Goal: Task Accomplishment & Management: Use online tool/utility

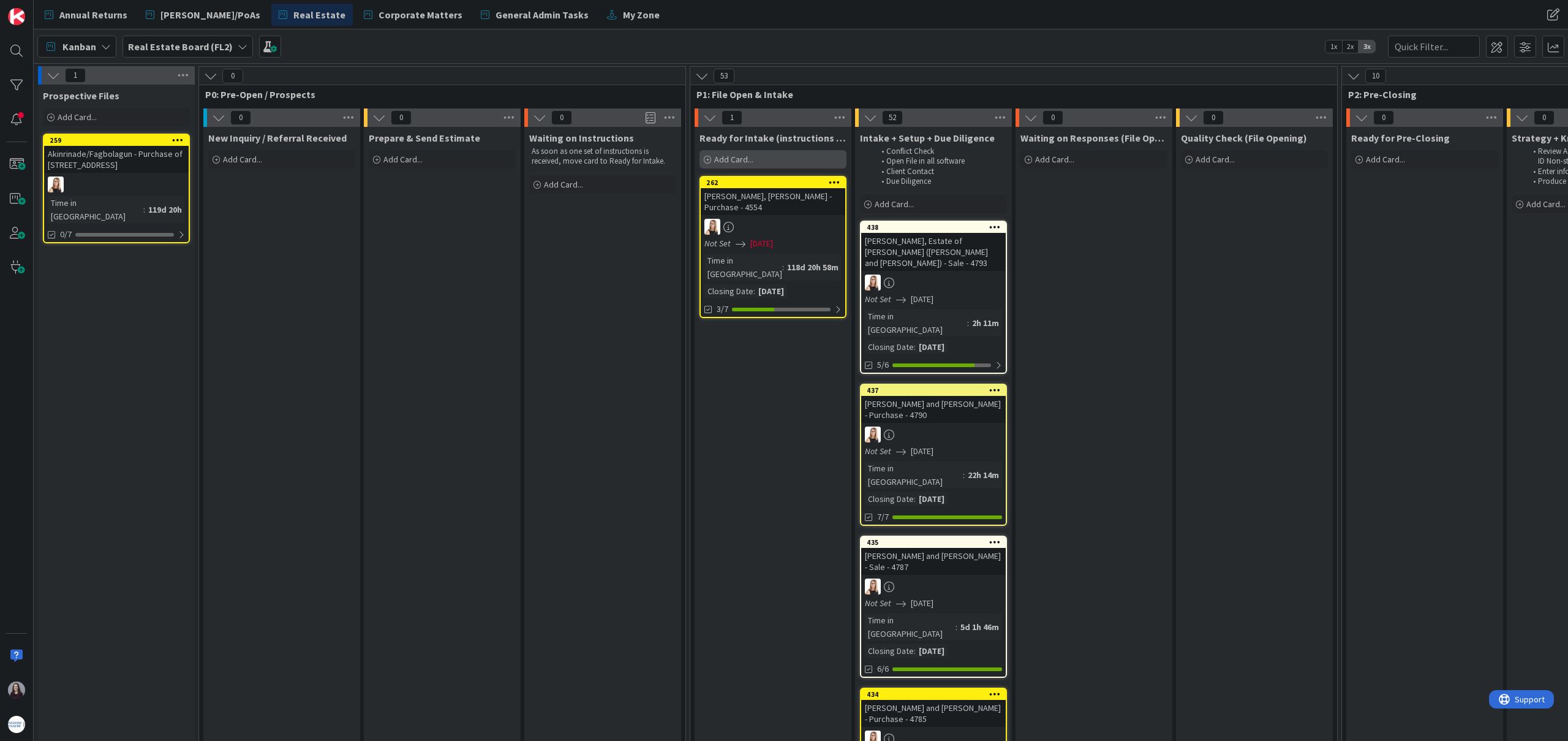
click at [745, 154] on span "Add Card..." at bounding box center [734, 159] width 39 height 11
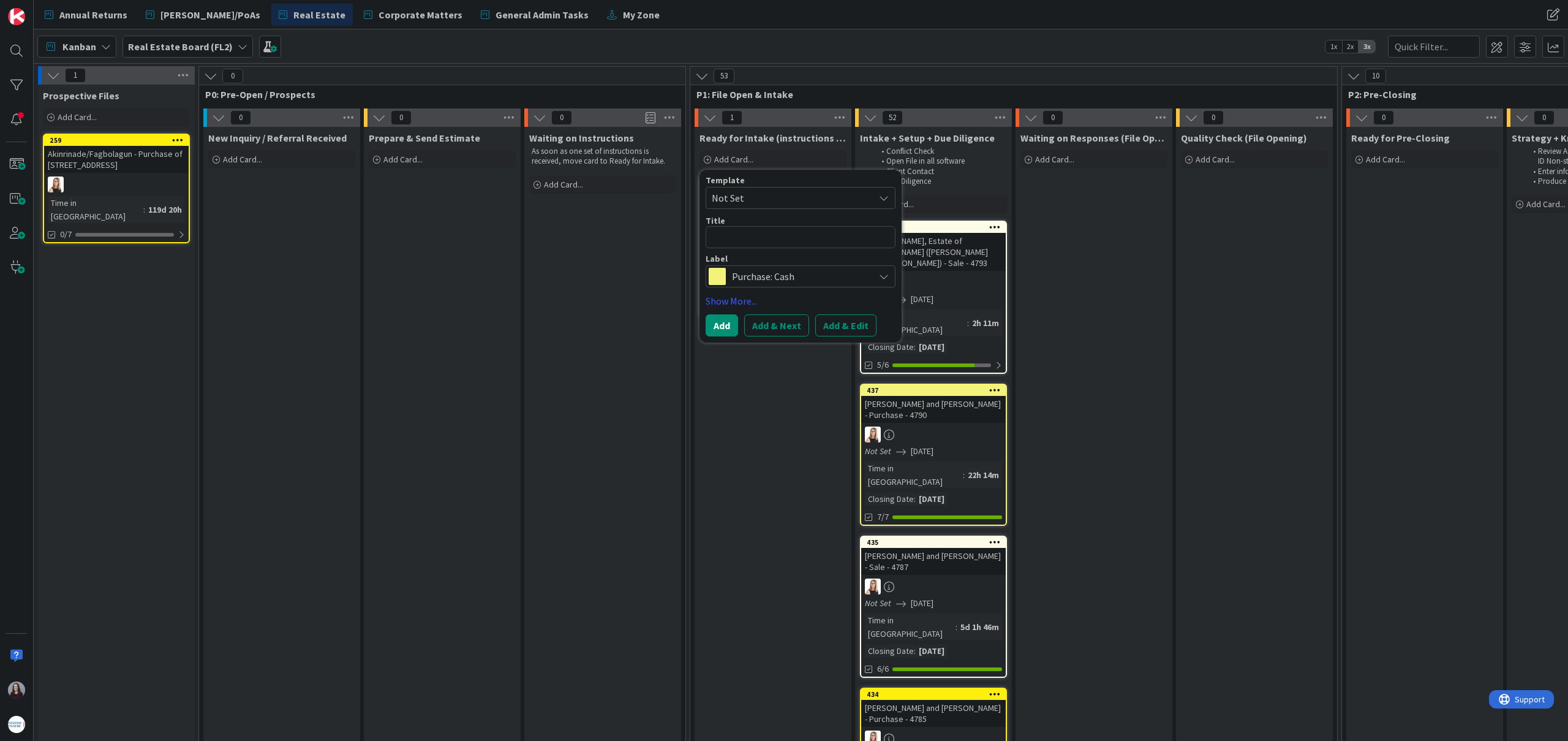
click at [754, 192] on span "Not Set" at bounding box center [788, 198] width 153 height 16
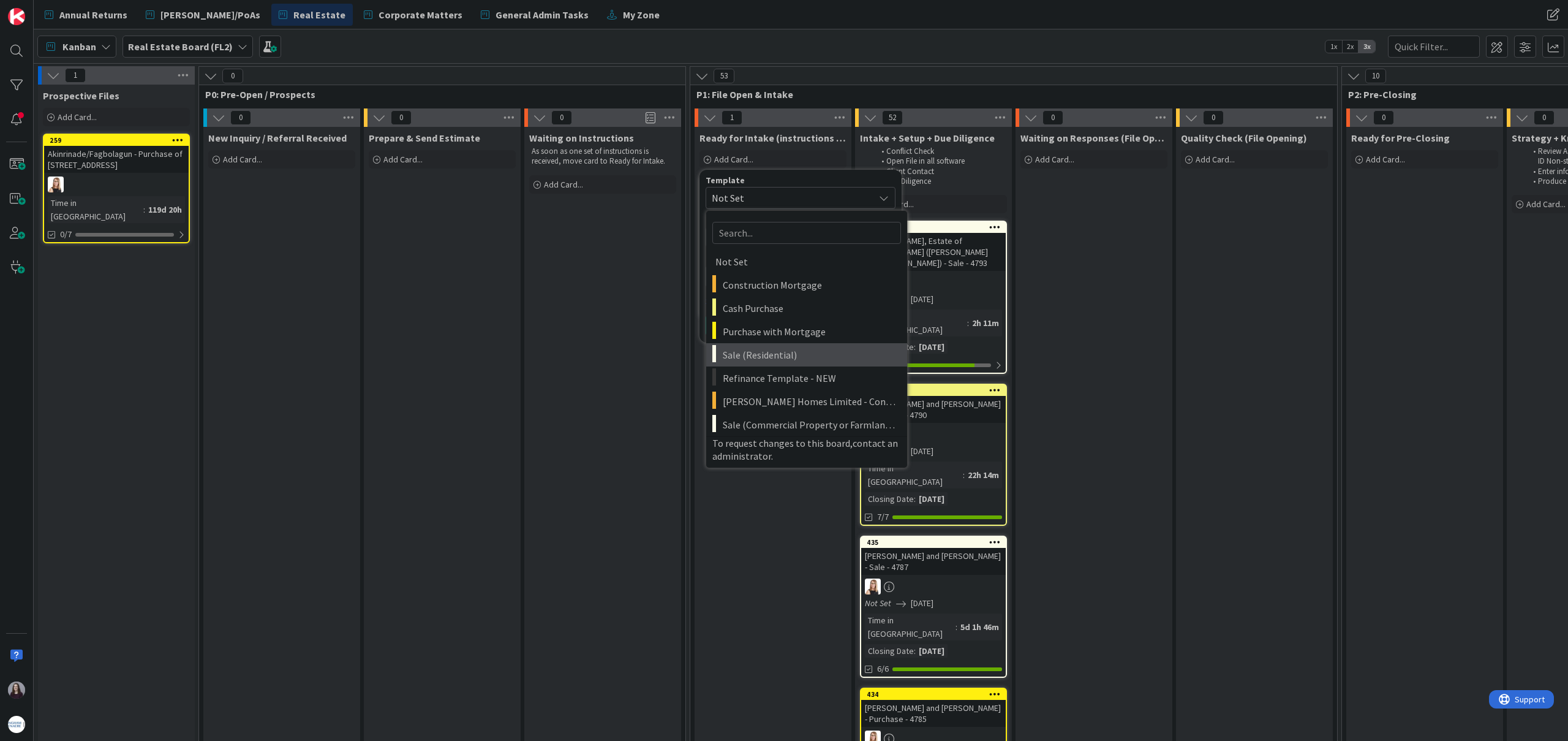
click at [772, 352] on span "Sale (Residential)" at bounding box center [810, 355] width 175 height 16
type textarea "x"
type textarea "Sale (Residential)"
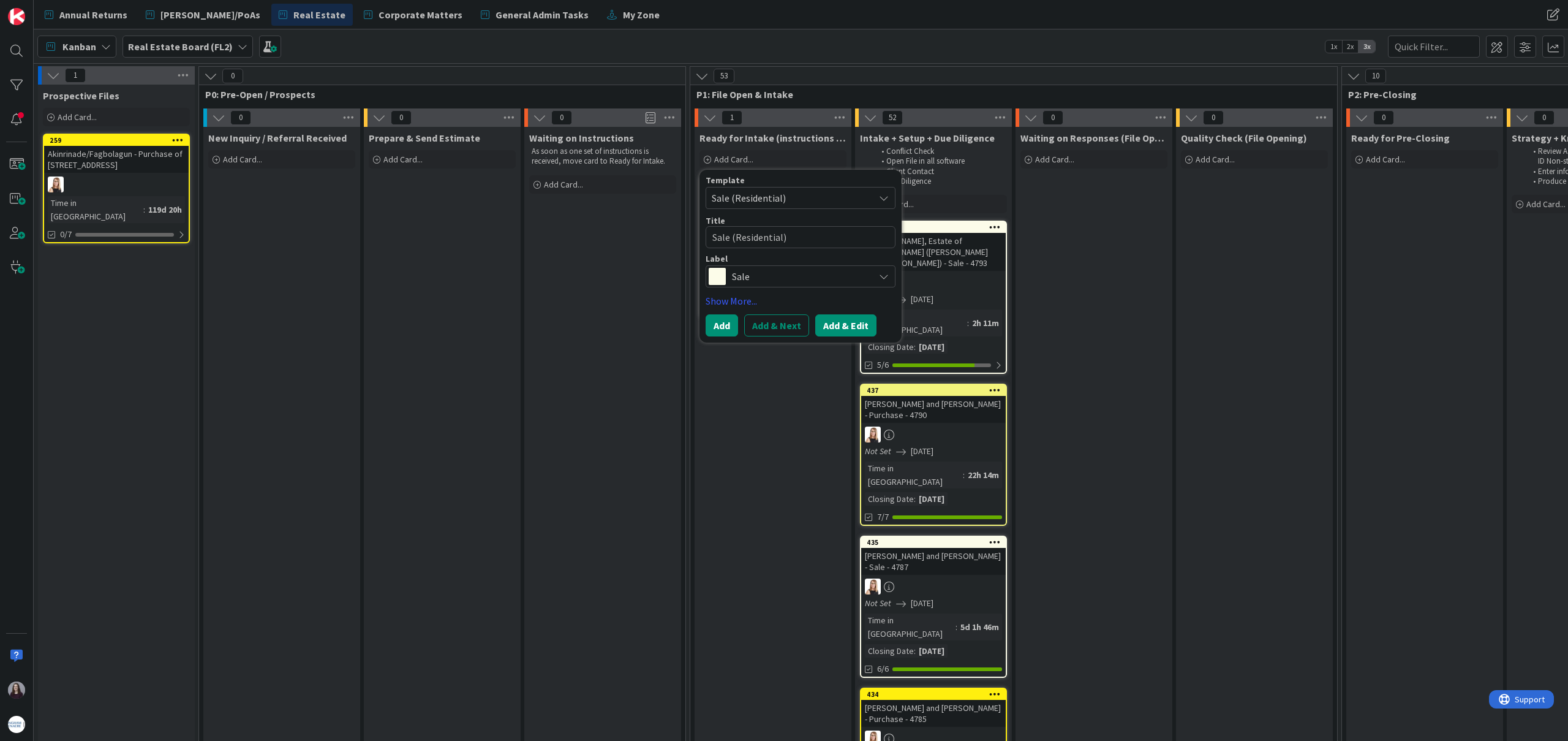
drag, startPoint x: 836, startPoint y: 312, endPoint x: 844, endPoint y: 322, distance: 12.8
click at [836, 312] on div "Template Sale (Residential) Not Set Construction Mortgage Cash Purchase Purchas…" at bounding box center [800, 255] width 190 height 161
click at [844, 322] on button "Add & Edit" at bounding box center [846, 325] width 61 height 22
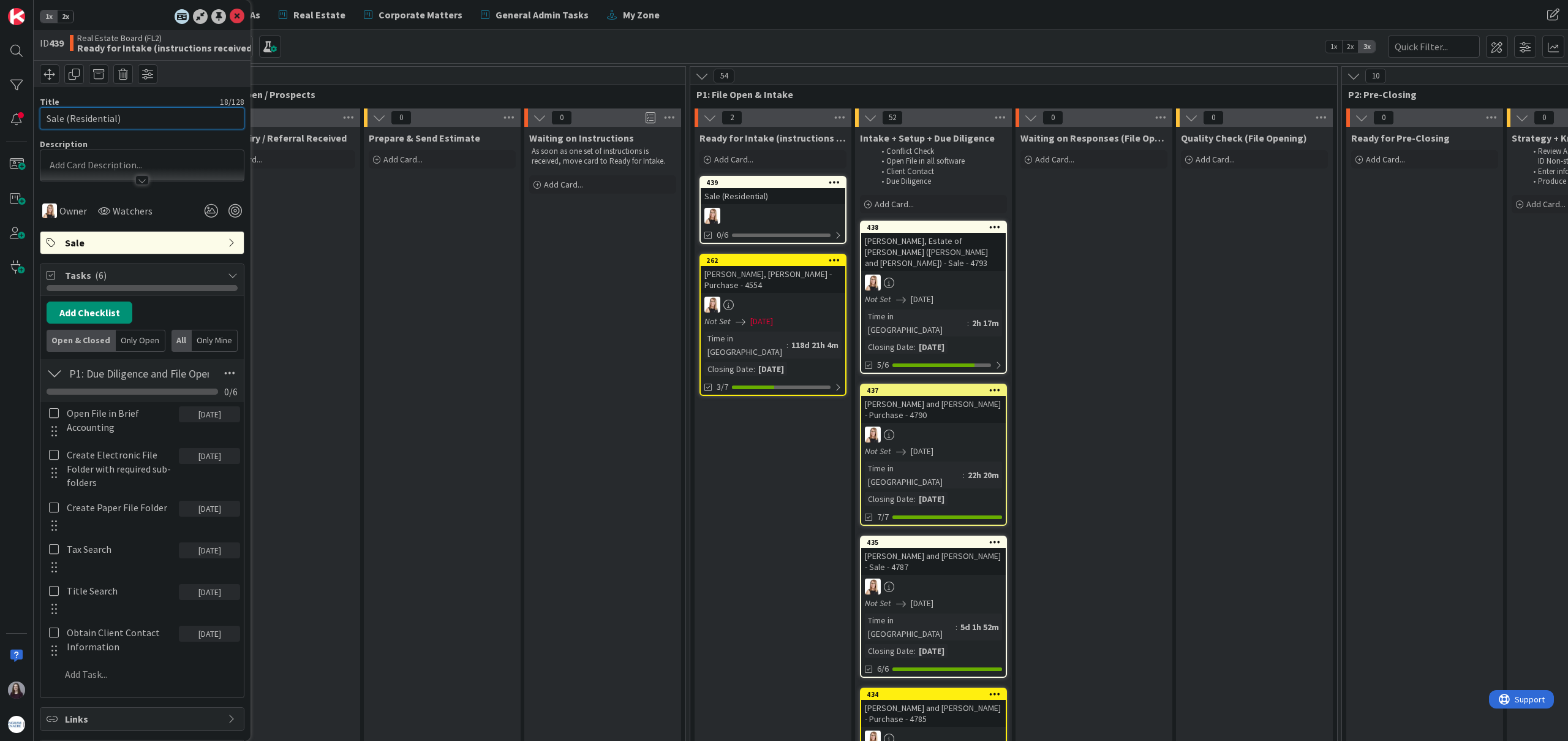
drag, startPoint x: 129, startPoint y: 123, endPoint x: 0, endPoint y: 112, distance: 129.5
click at [0, 112] on div "1x 2x ID 439 Real Estate Board (FL2) Ready for Intake (instructions received) T…" at bounding box center [17, 370] width 33 height 741
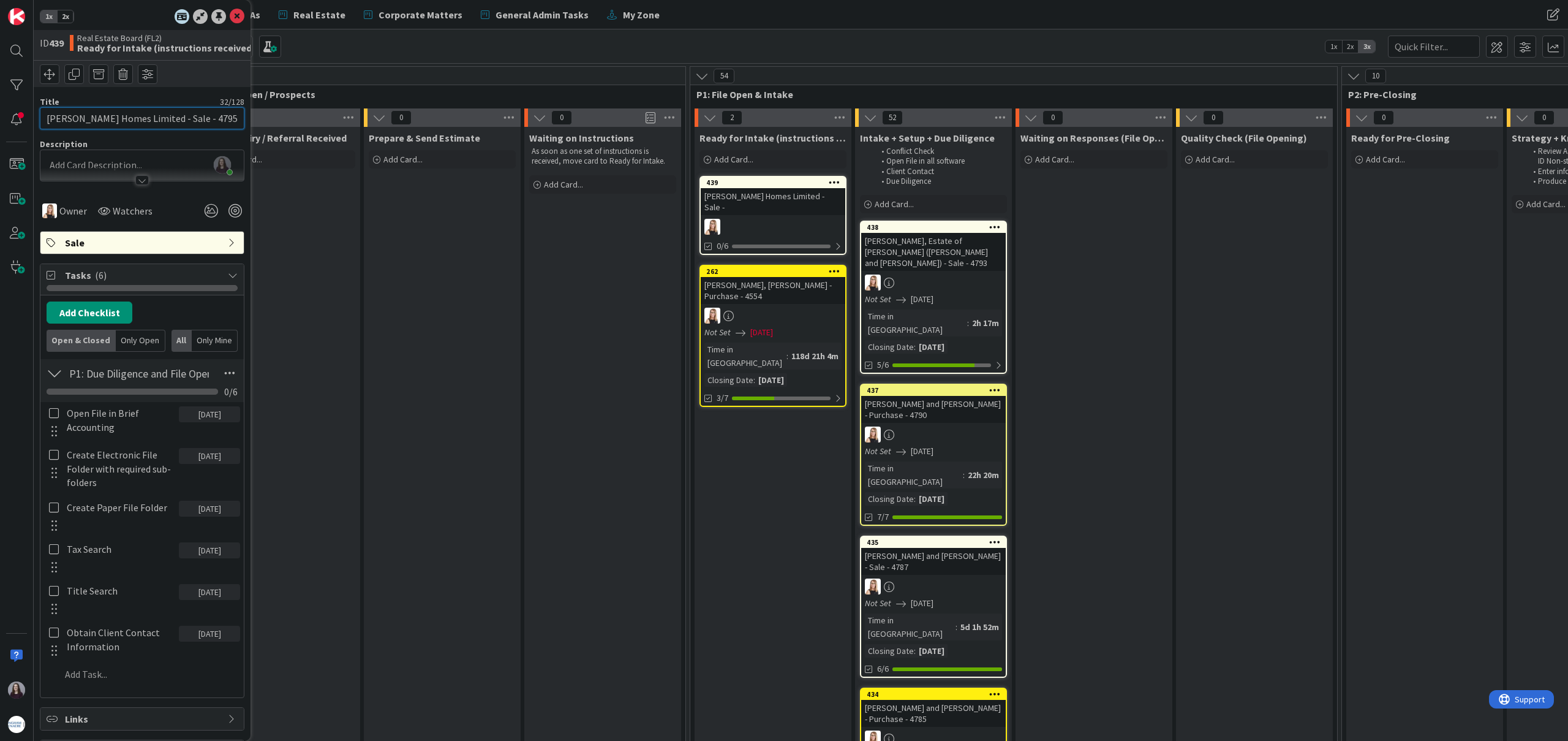
type input "[PERSON_NAME] Homes Limited - Sale - 4795"
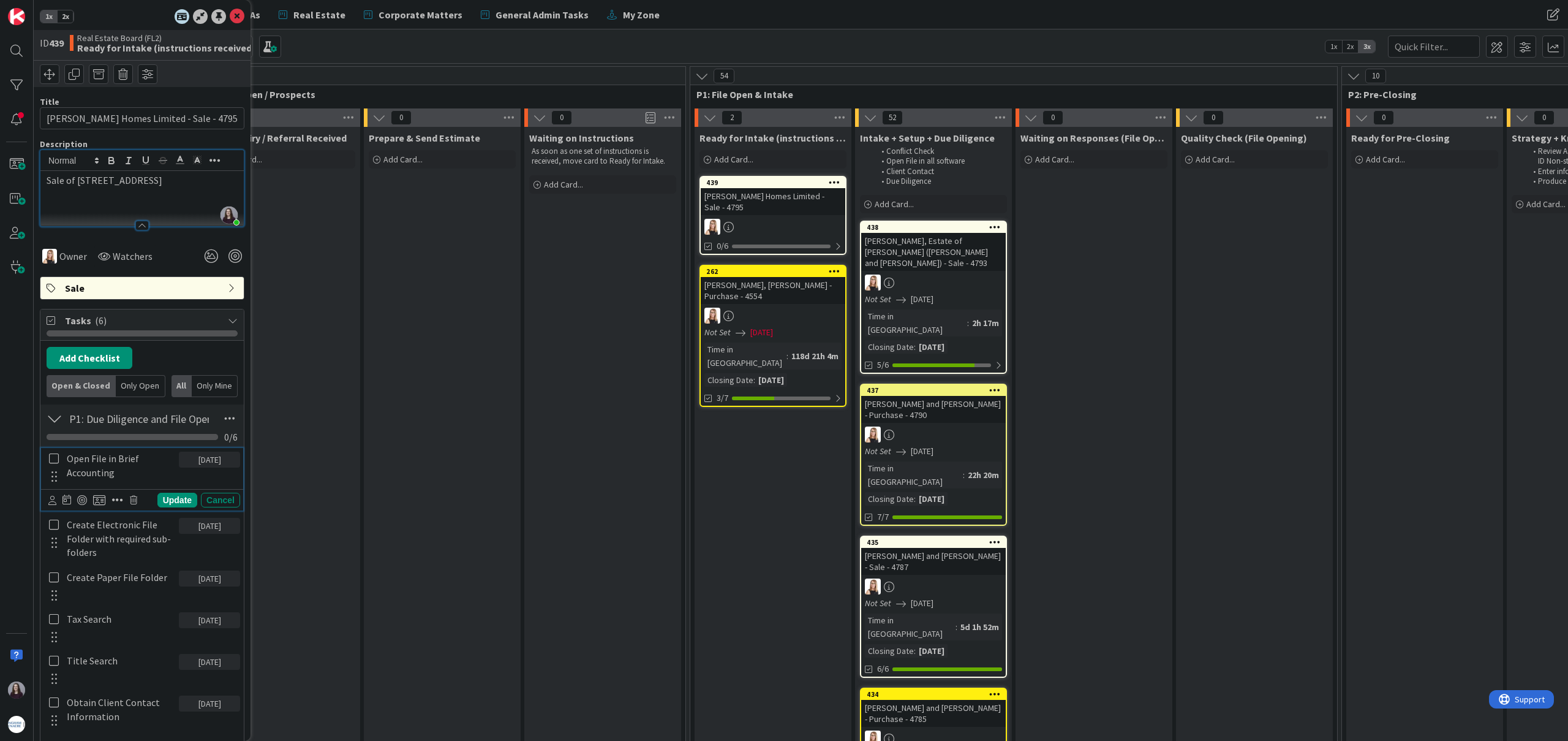
click at [52, 459] on icon at bounding box center [54, 458] width 10 height 11
click at [57, 511] on icon at bounding box center [54, 511] width 10 height 11
click at [55, 582] on div at bounding box center [54, 583] width 16 height 38
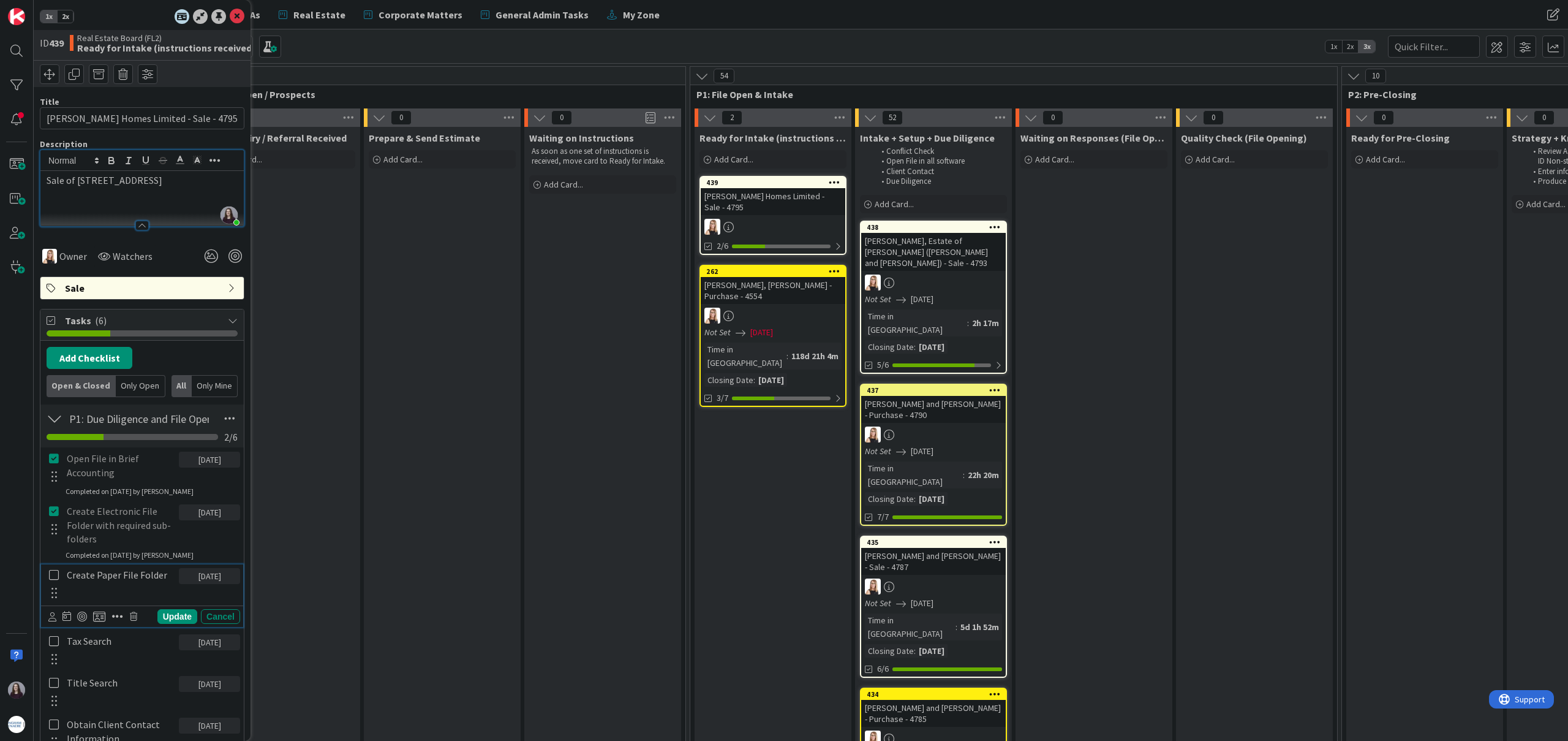
click at [56, 577] on icon at bounding box center [54, 574] width 10 height 11
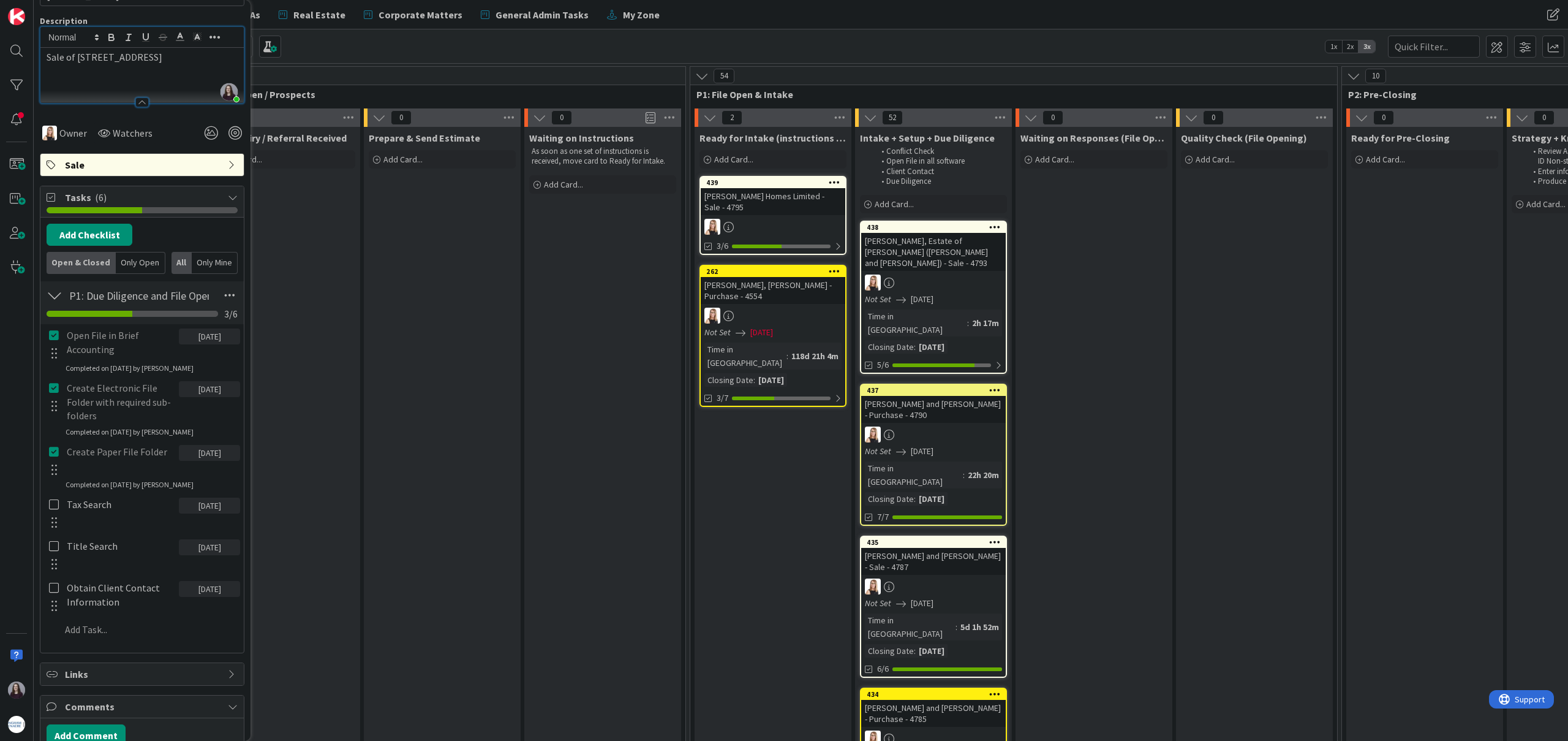
scroll to position [126, 0]
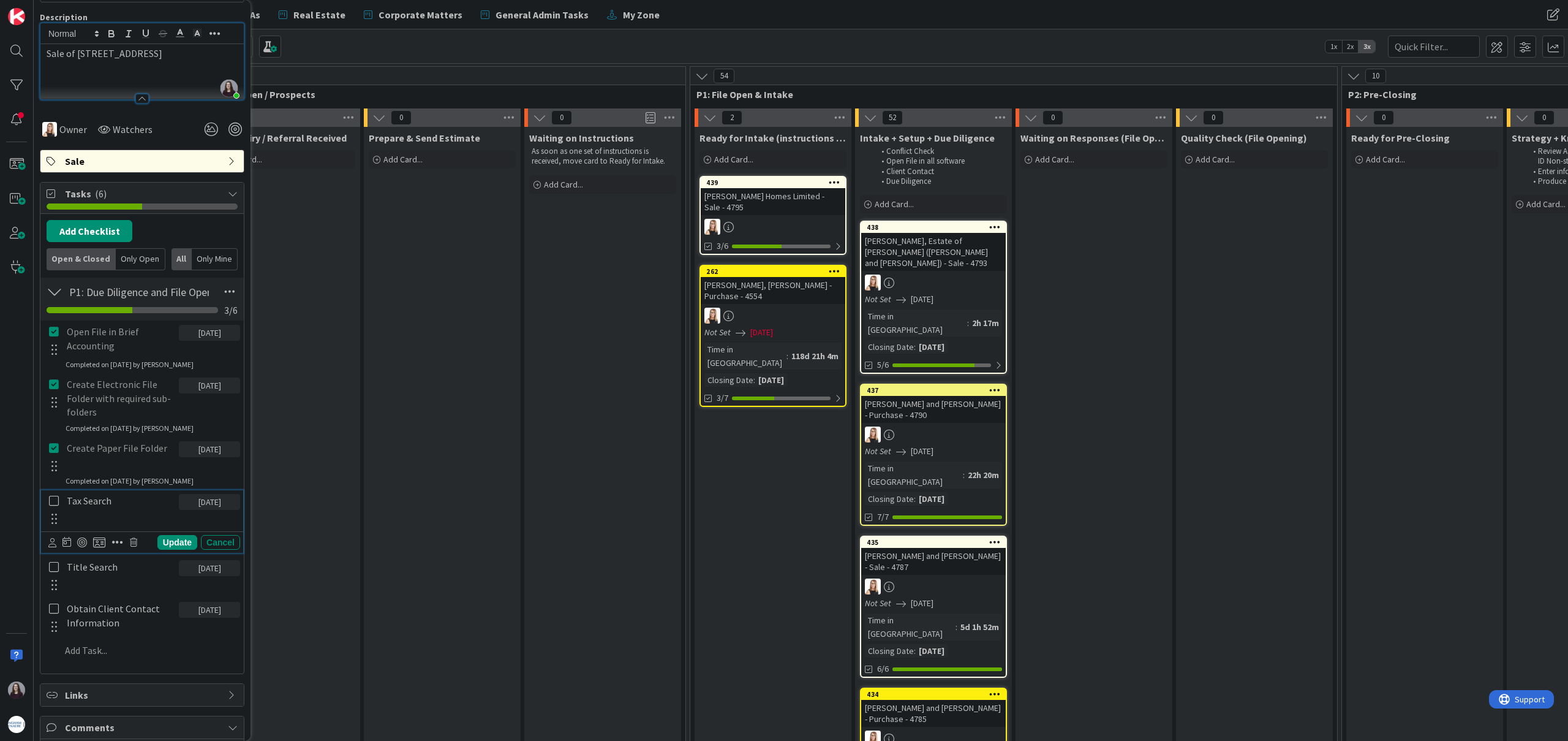
click at [55, 501] on icon at bounding box center [54, 500] width 10 height 11
click at [53, 548] on icon at bounding box center [54, 553] width 10 height 11
click at [52, 606] on icon at bounding box center [54, 606] width 10 height 11
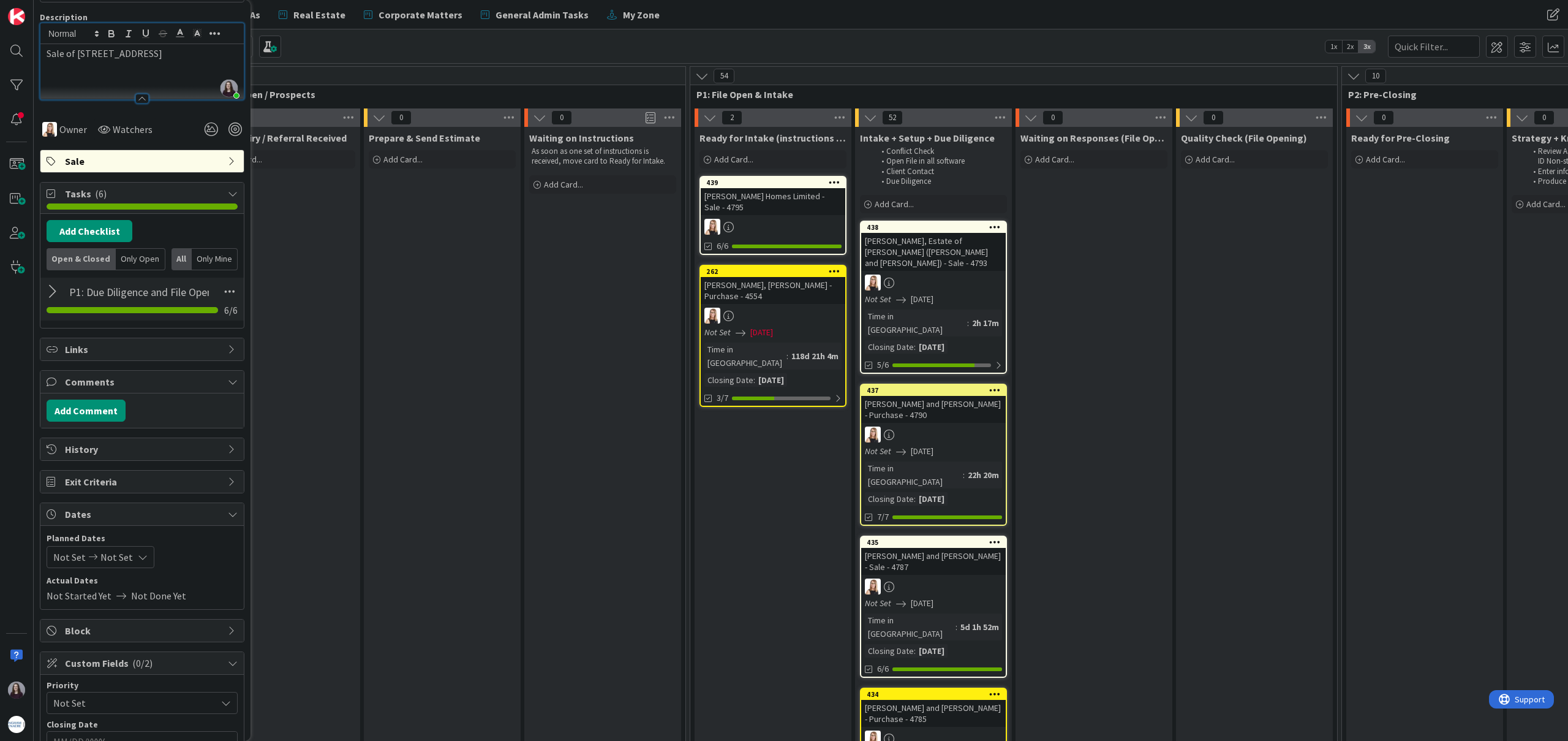
scroll to position [253, 0]
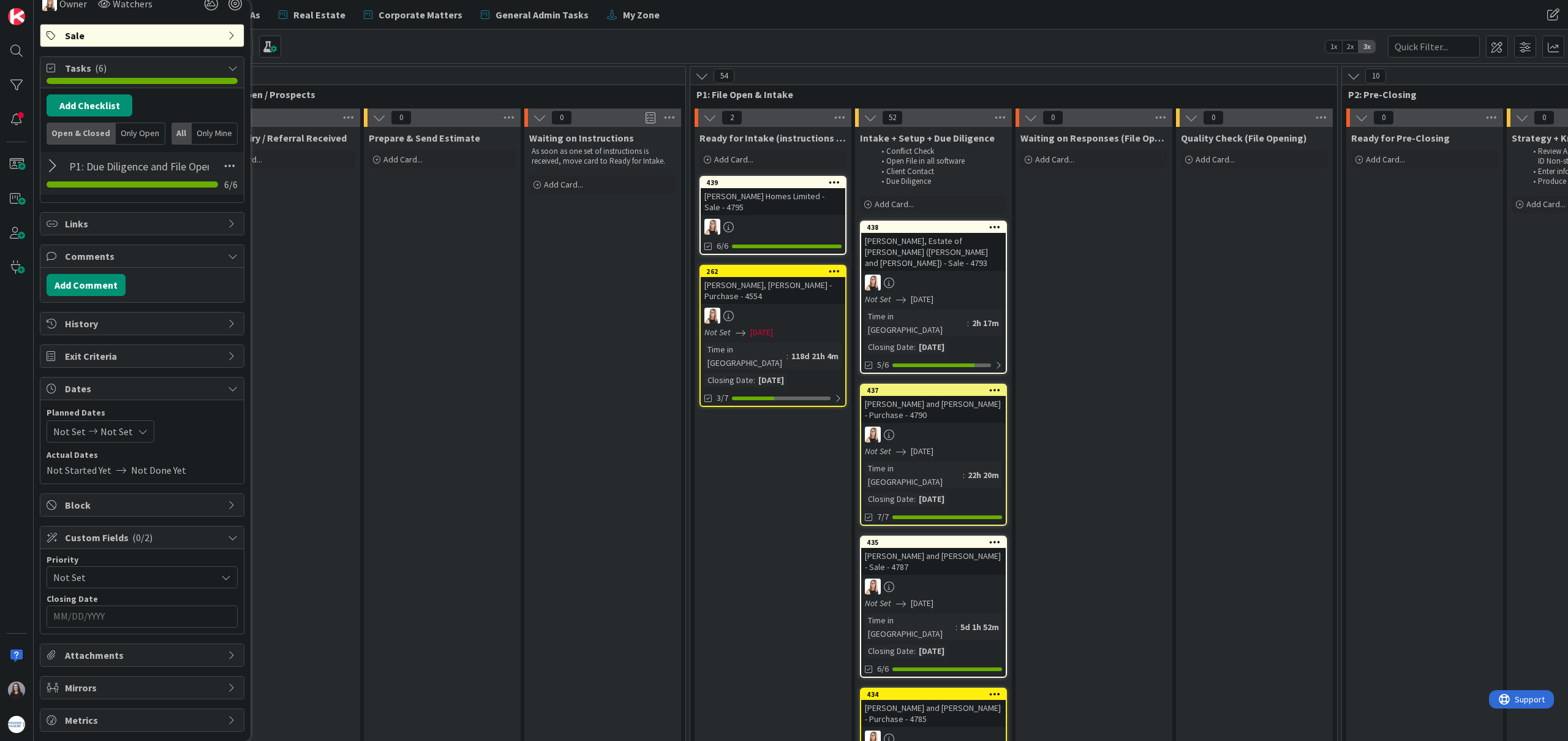
click at [138, 435] on icon at bounding box center [142, 431] width 10 height 10
click at [189, 563] on td "17" at bounding box center [191, 561] width 24 height 24
type input "[DATE]"
click at [189, 563] on td "17" at bounding box center [191, 561] width 24 height 24
type input "[DATE]"
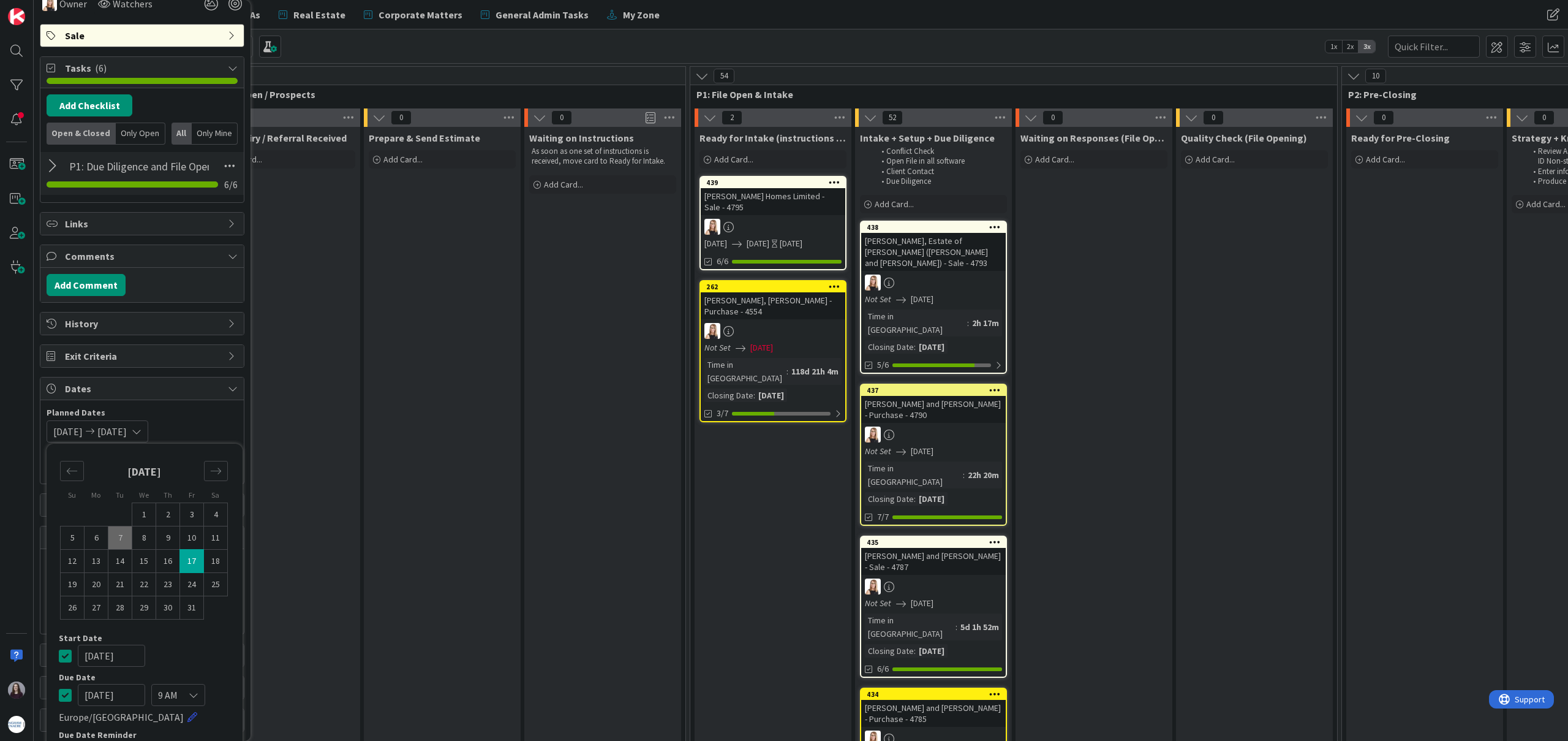
click at [64, 659] on icon at bounding box center [65, 655] width 13 height 15
click at [197, 441] on div "Not Set [DATE] Su Mo Tu We Th Fr Sa [DATE] 1 2 3 4 5 6 7 8 9 10 11 12 13 14 15 …" at bounding box center [142, 431] width 191 height 22
click at [163, 627] on div "Navigate forward to interact with the calendar and select a date. Press the que…" at bounding box center [142, 615] width 191 height 22
click at [168, 616] on input "MM/DD/YYYY" at bounding box center [142, 616] width 177 height 21
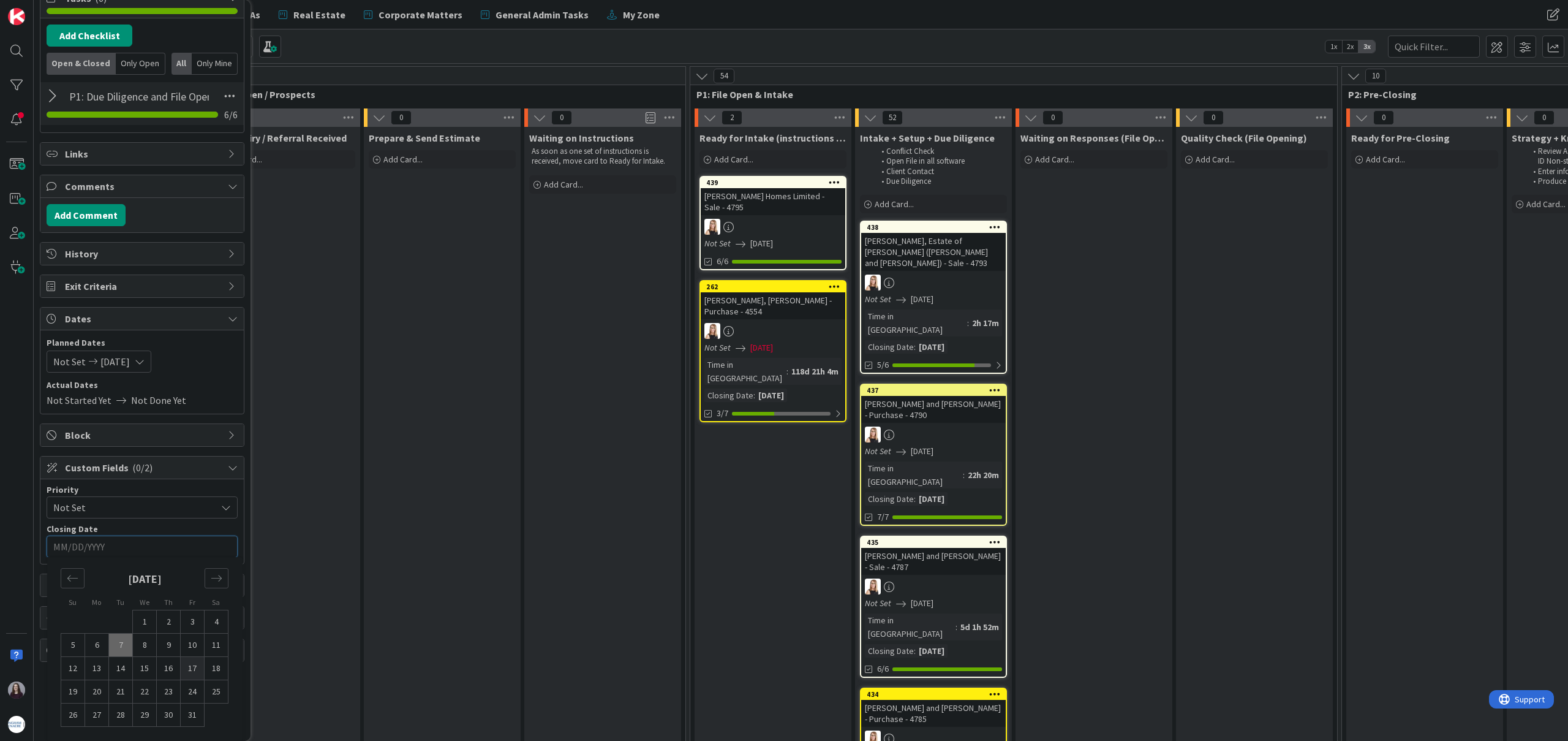
click at [193, 665] on td "17" at bounding box center [192, 668] width 24 height 24
type input "[DATE]"
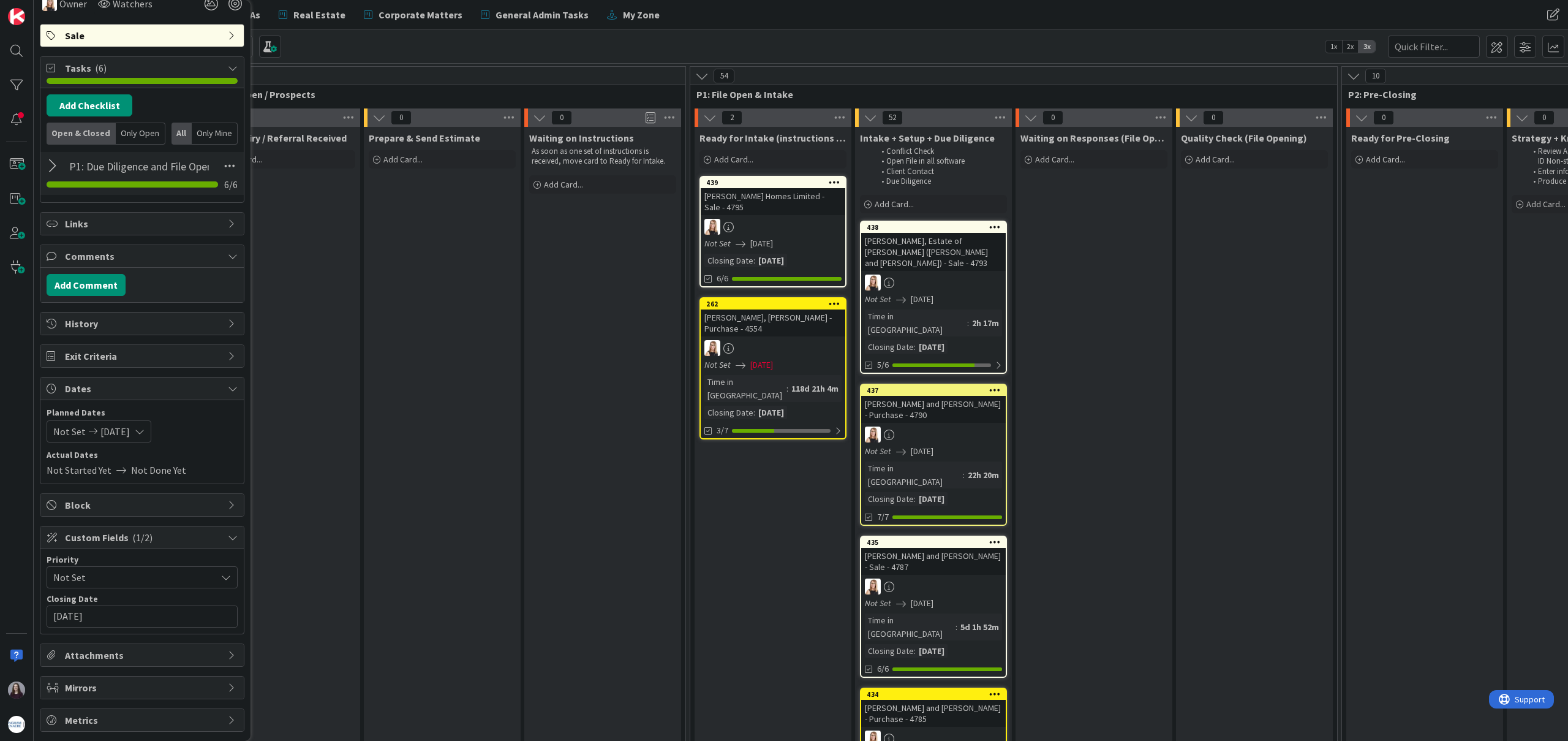
scroll to position [0, 0]
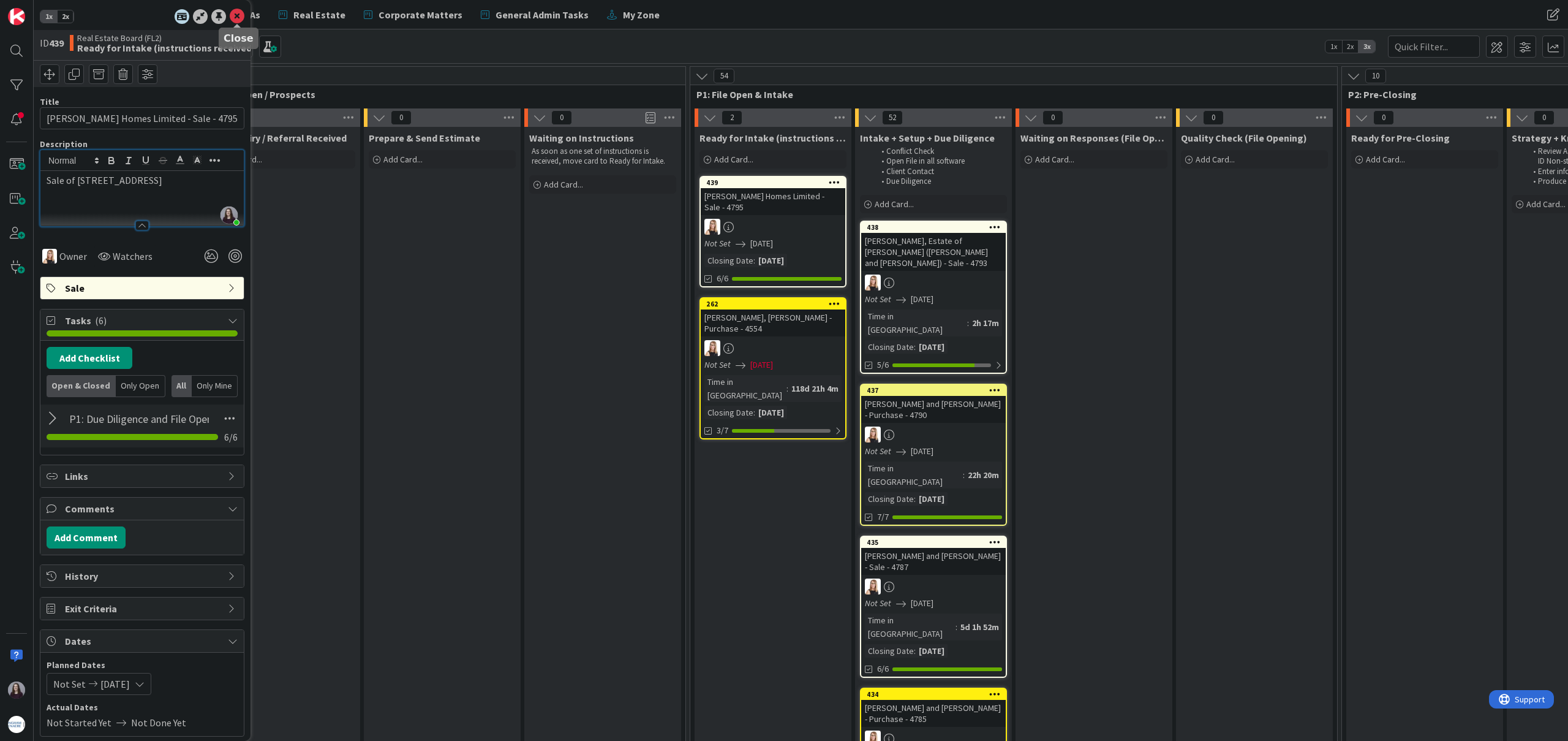
click at [236, 18] on icon at bounding box center [237, 16] width 15 height 15
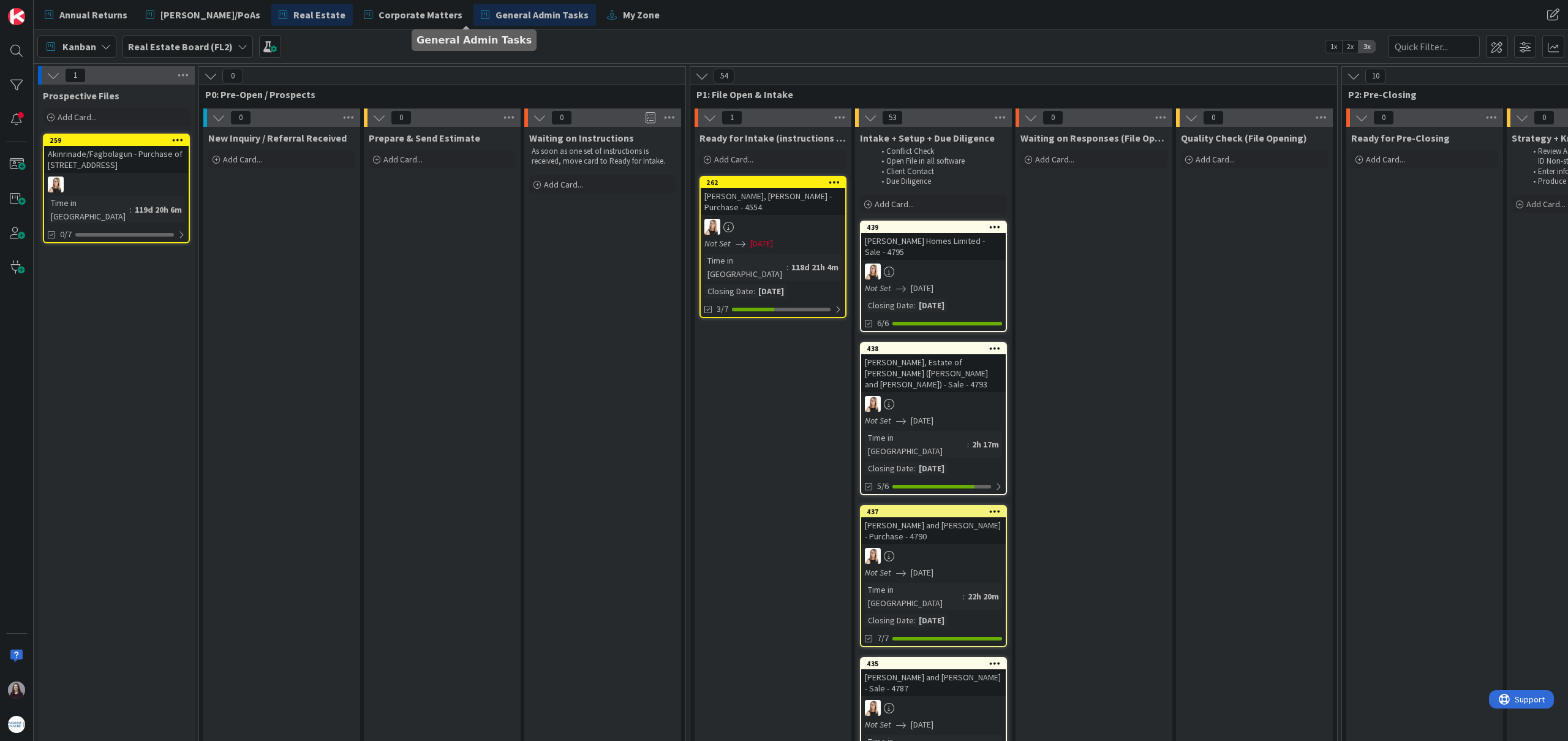
drag, startPoint x: 738, startPoint y: 182, endPoint x: 457, endPoint y: 8, distance: 330.5
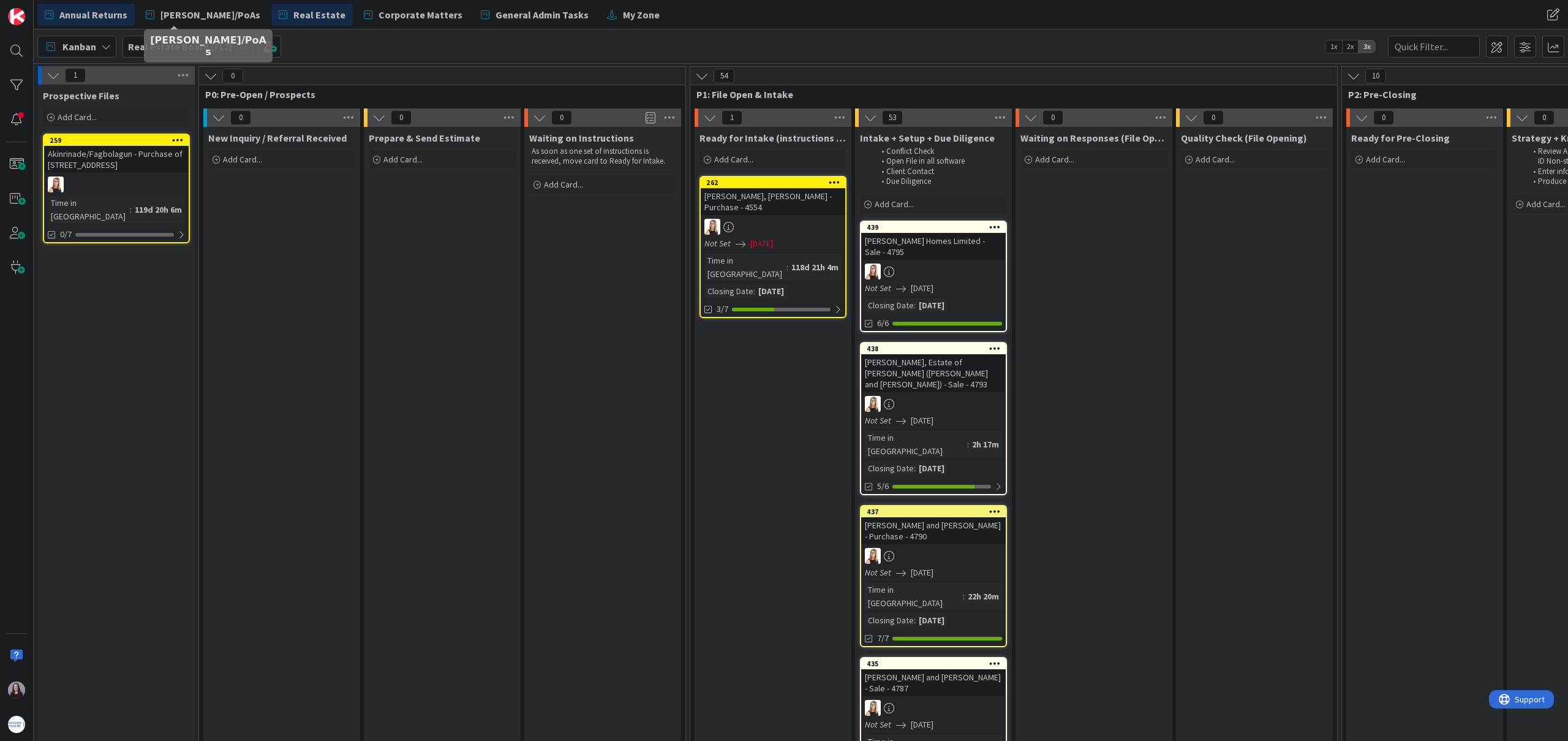
click at [83, 11] on span "Annual Returns" at bounding box center [93, 14] width 68 height 15
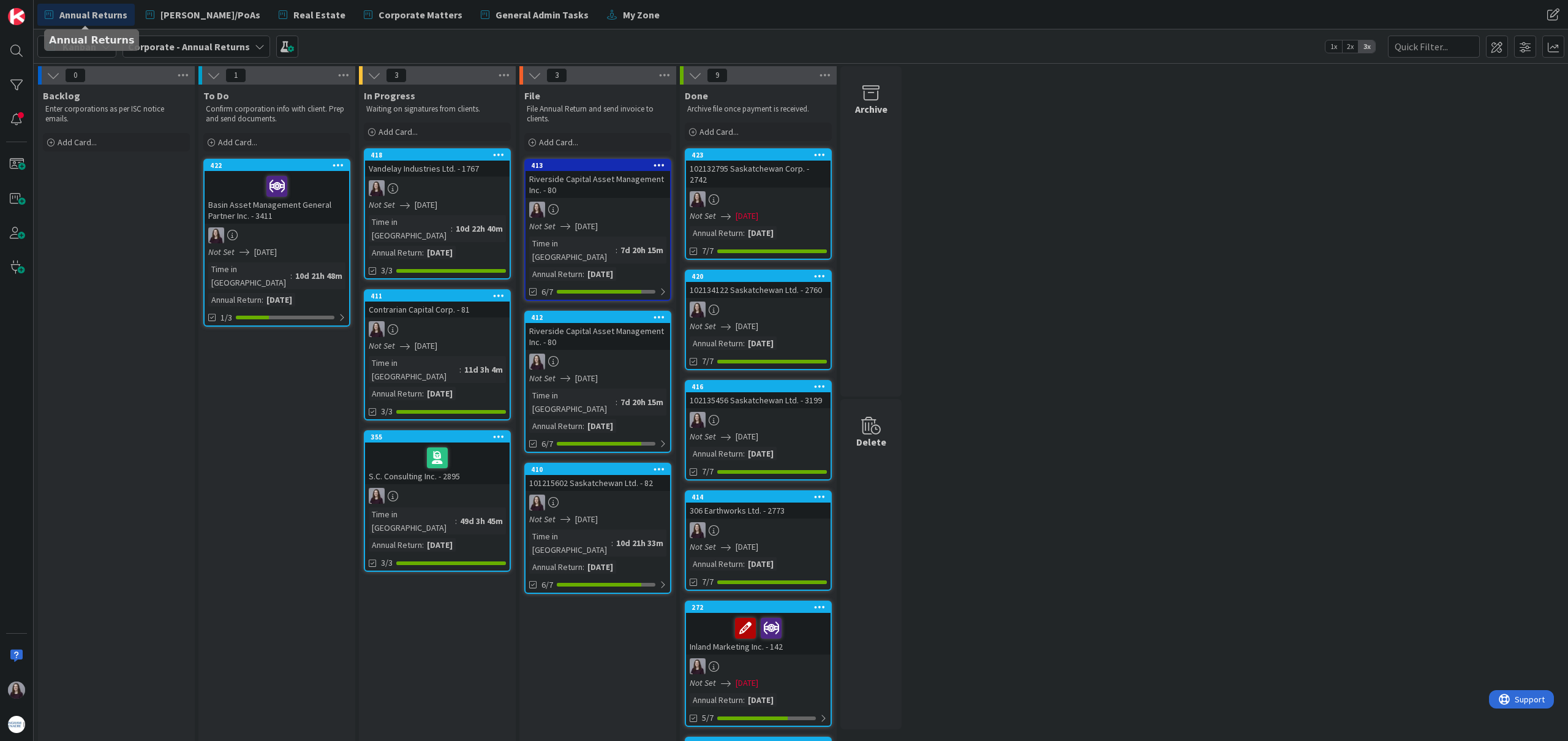
click at [674, 9] on div "Annual Returns [PERSON_NAME]/PoAs Real Estate Corporate Matters General Admin T…" at bounding box center [568, 14] width 1061 height 22
